Goal: Task Accomplishment & Management: Use online tool/utility

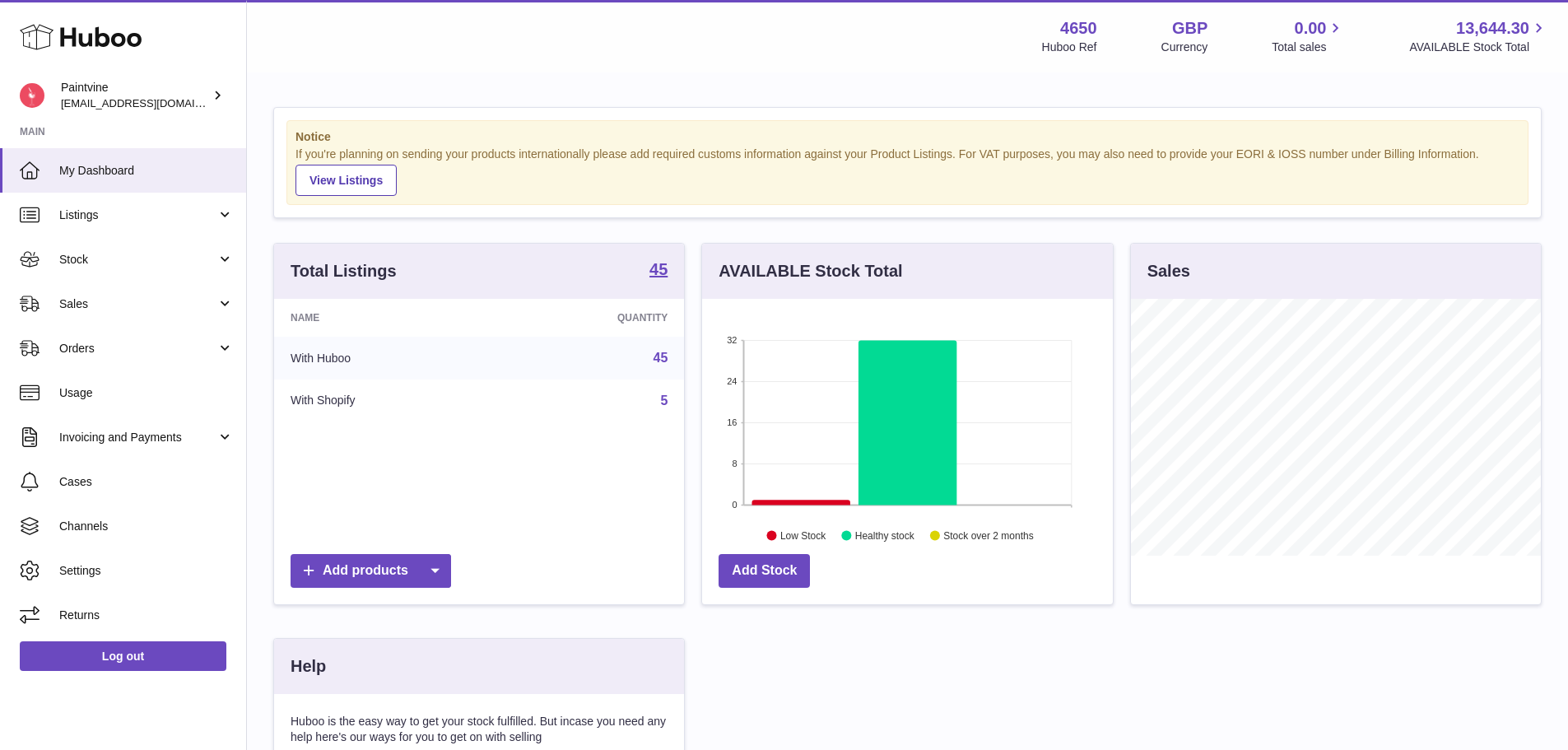
scroll to position [257, 415]
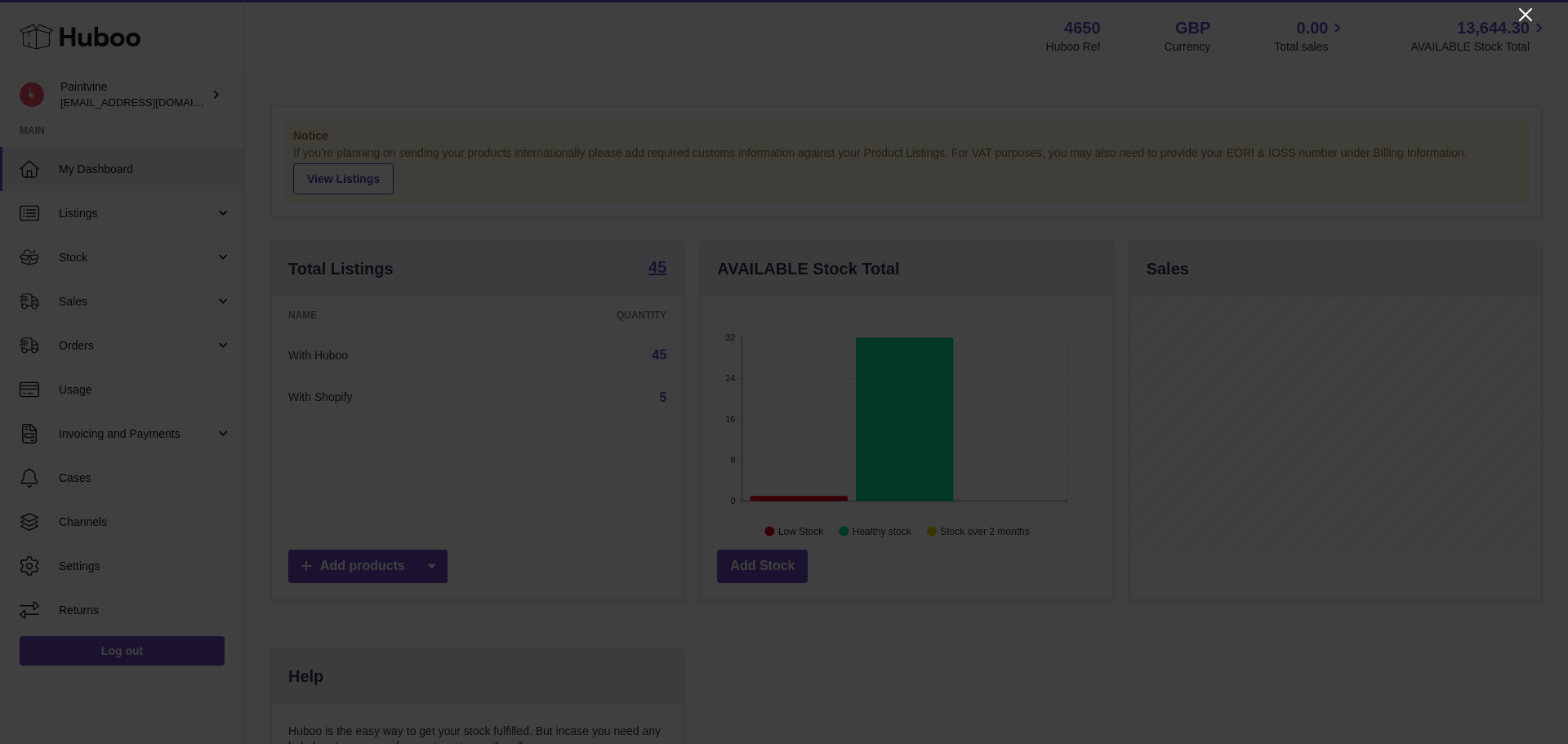
click at [1529, 9] on icon "Close" at bounding box center [1525, 15] width 20 height 20
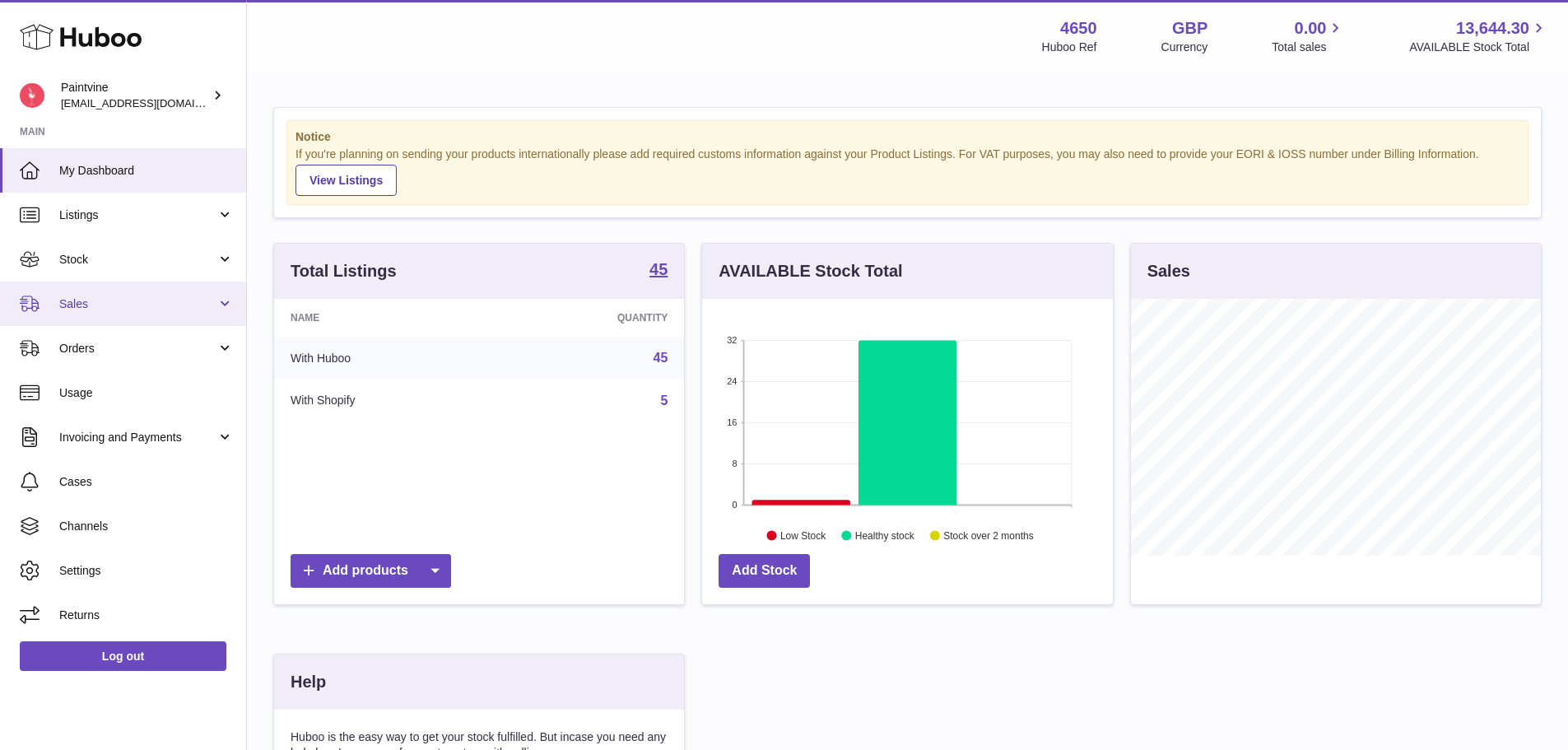
click at [127, 307] on span "Sales" at bounding box center [138, 304] width 158 height 15
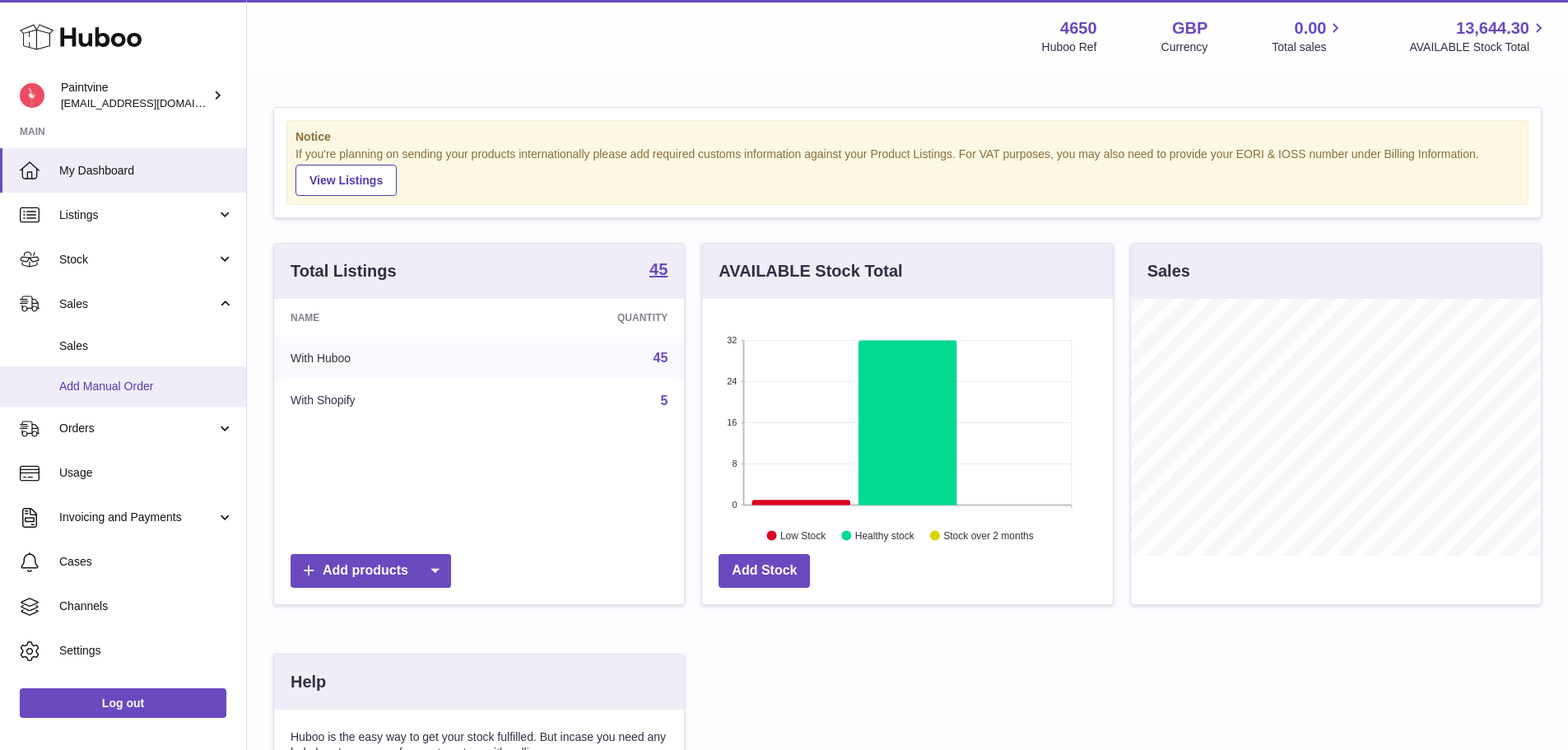
click at [112, 398] on link "Add Manual Order" at bounding box center [123, 386] width 246 height 40
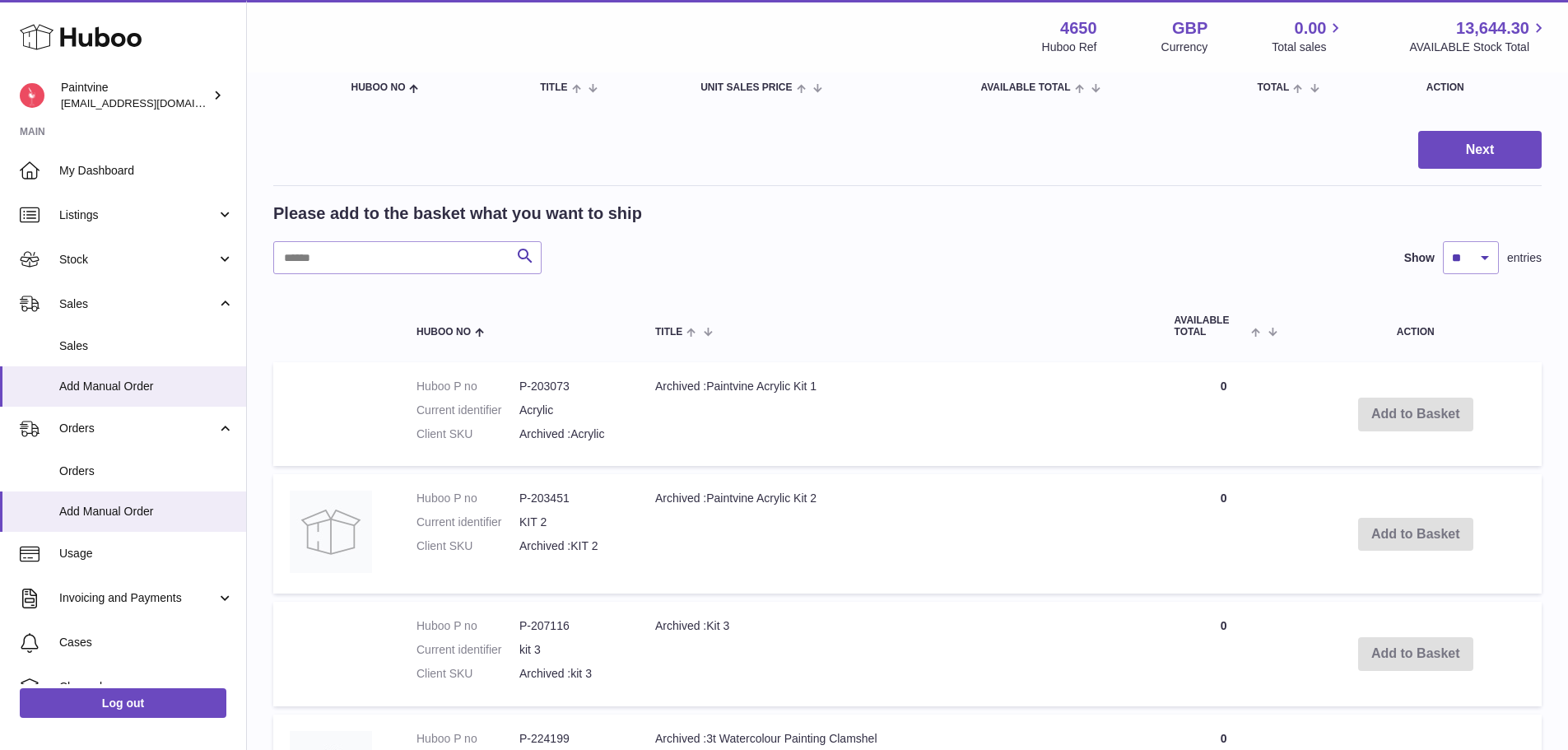
scroll to position [247, 0]
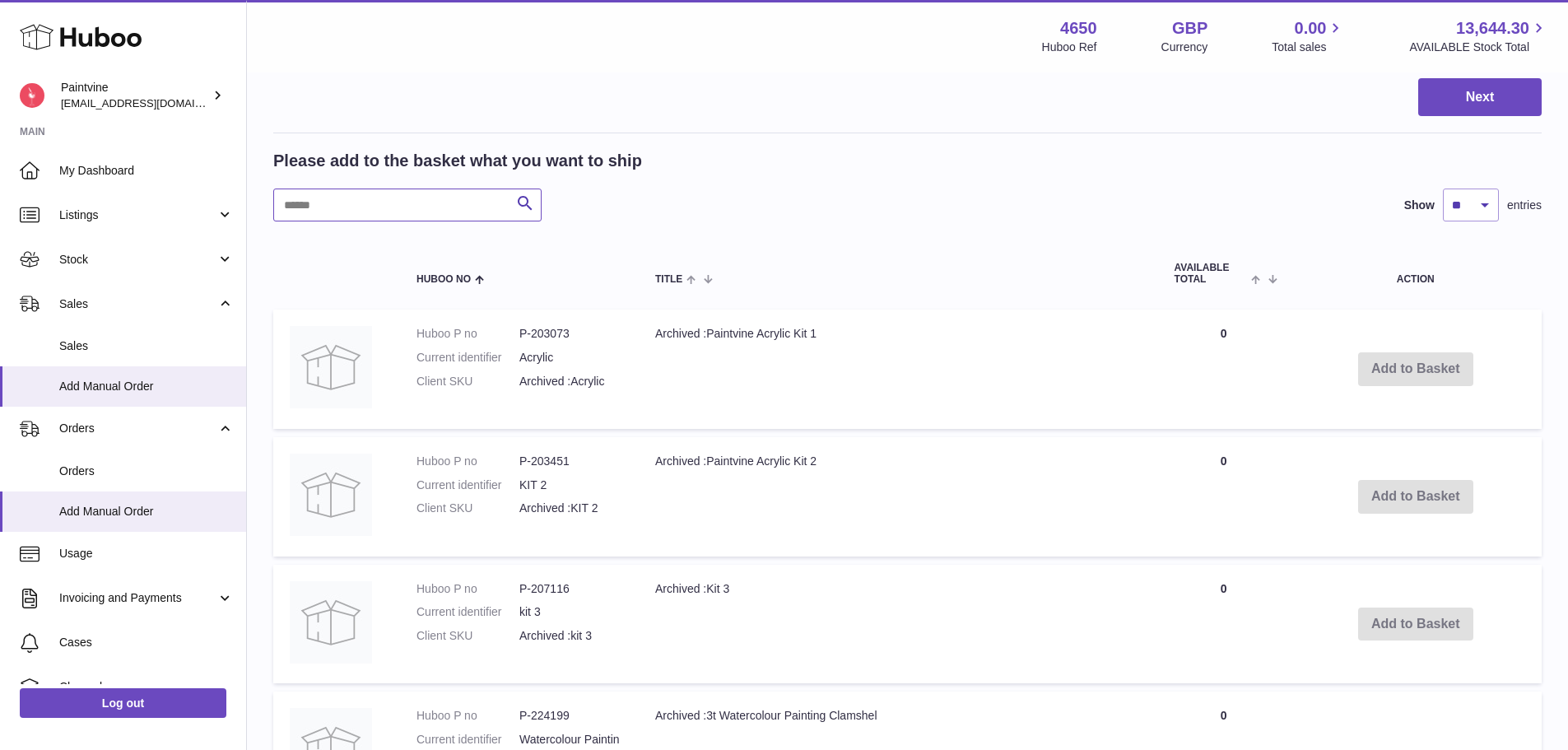
click at [382, 202] on input "text" at bounding box center [407, 204] width 269 height 33
type input "*****"
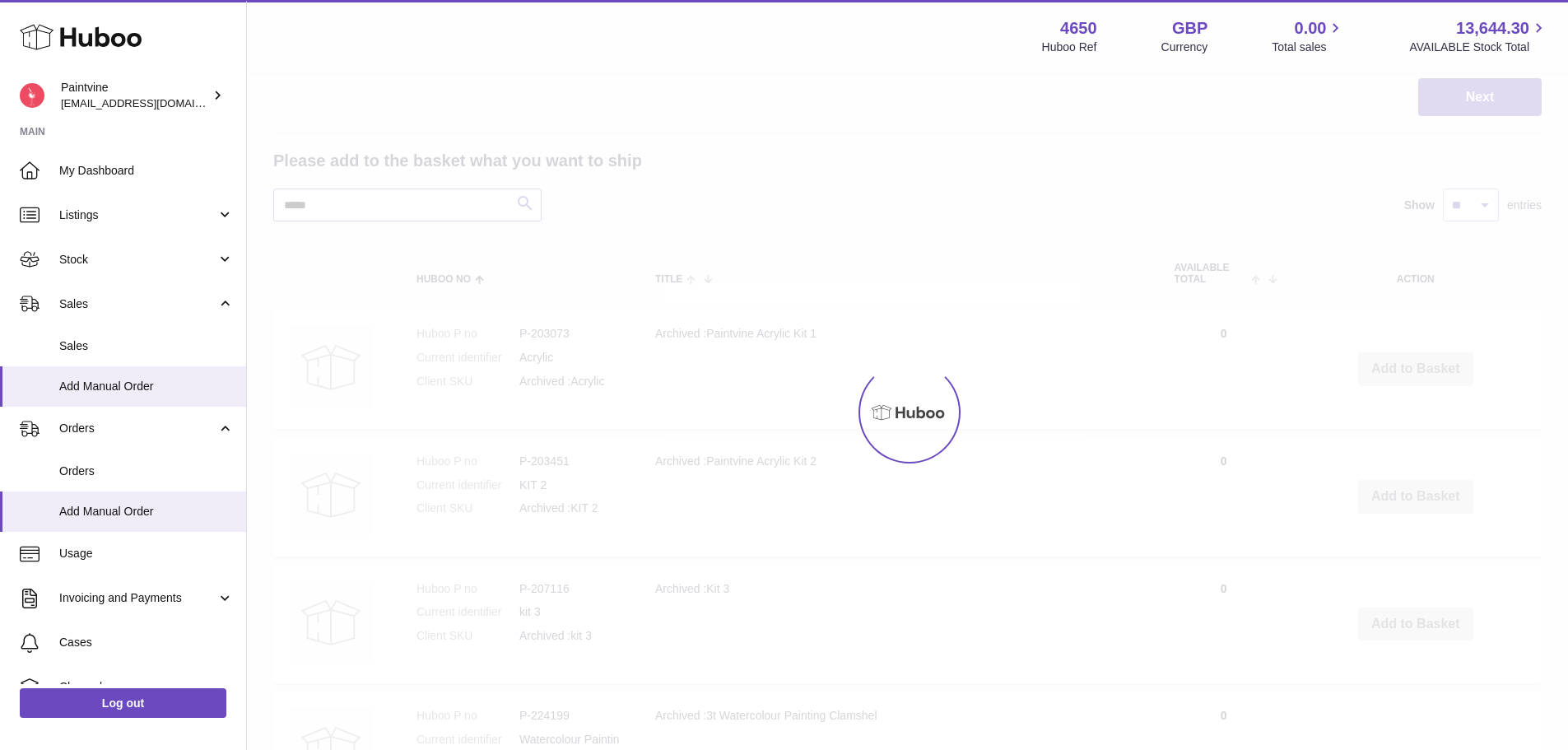
scroll to position [118, 0]
